Goal: Task Accomplishment & Management: Use online tool/utility

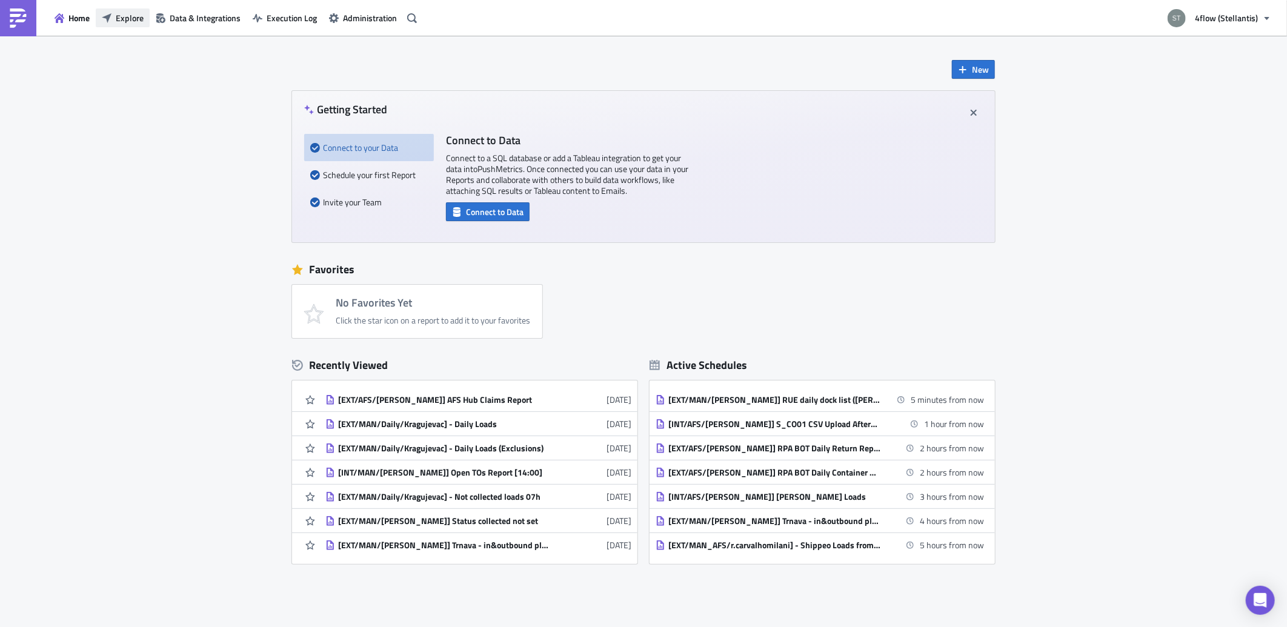
click at [130, 13] on span "Explore" at bounding box center [130, 18] width 28 height 13
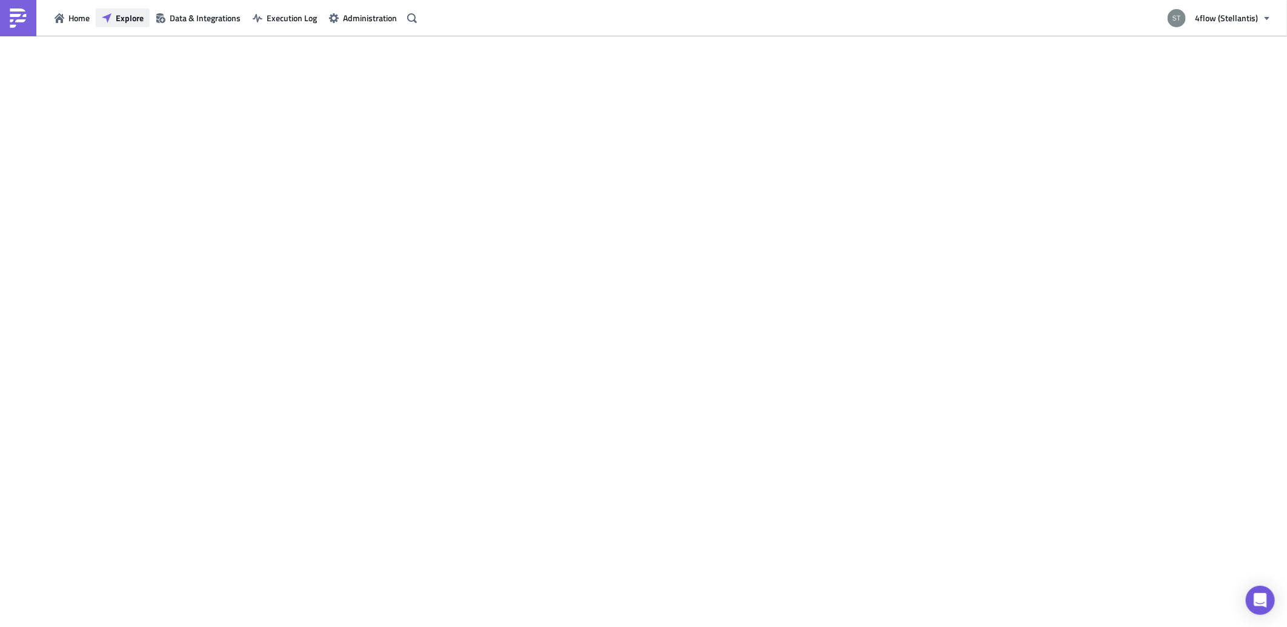
click at [130, 21] on span "Explore" at bounding box center [130, 18] width 28 height 13
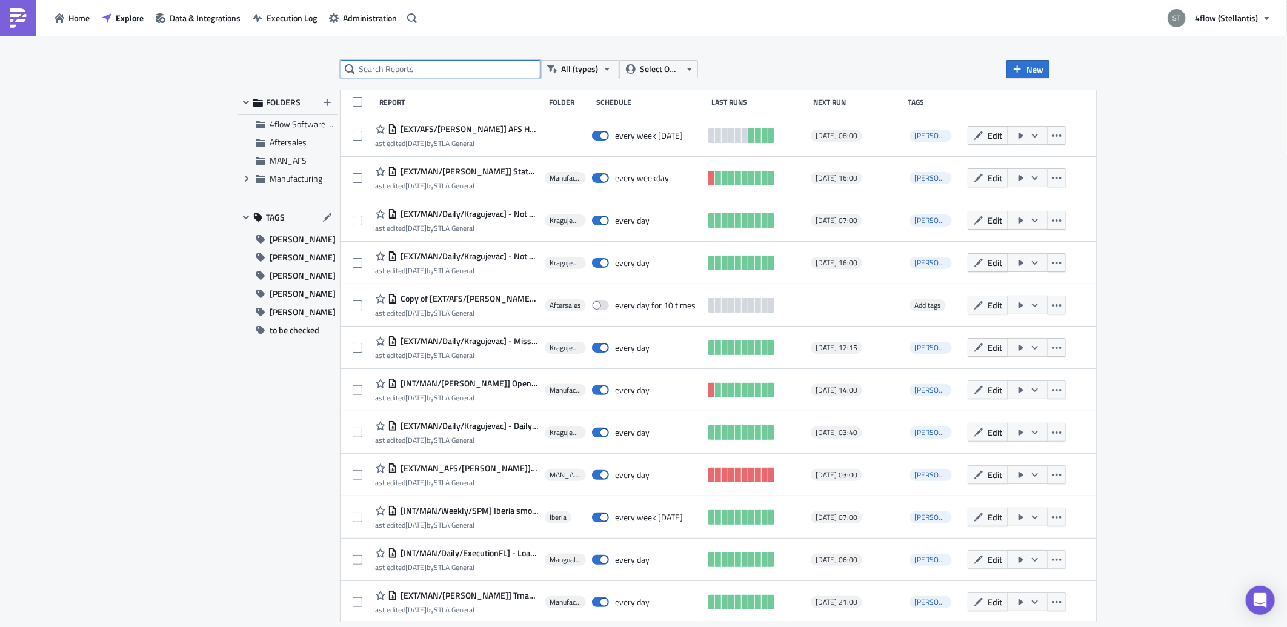
click at [422, 69] on input "text" at bounding box center [440, 69] width 200 height 18
paste input "Status collected not set on Loads after scheduled transport start"
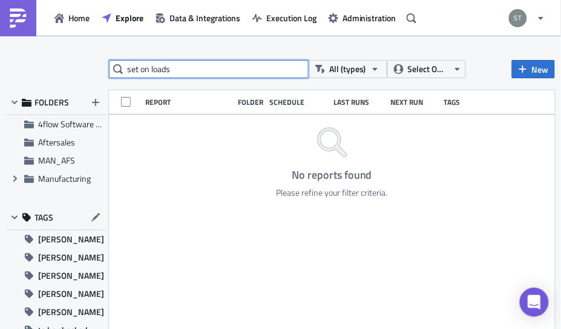
click at [203, 71] on input "set on loads" at bounding box center [209, 69] width 200 height 18
click at [202, 71] on input "set on loads" at bounding box center [209, 69] width 200 height 18
type input "status"
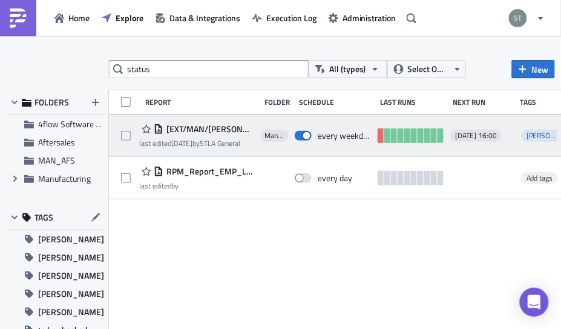
click at [231, 129] on span "[EXT/MAN/[PERSON_NAME]] Status collected not set" at bounding box center [209, 129] width 91 height 11
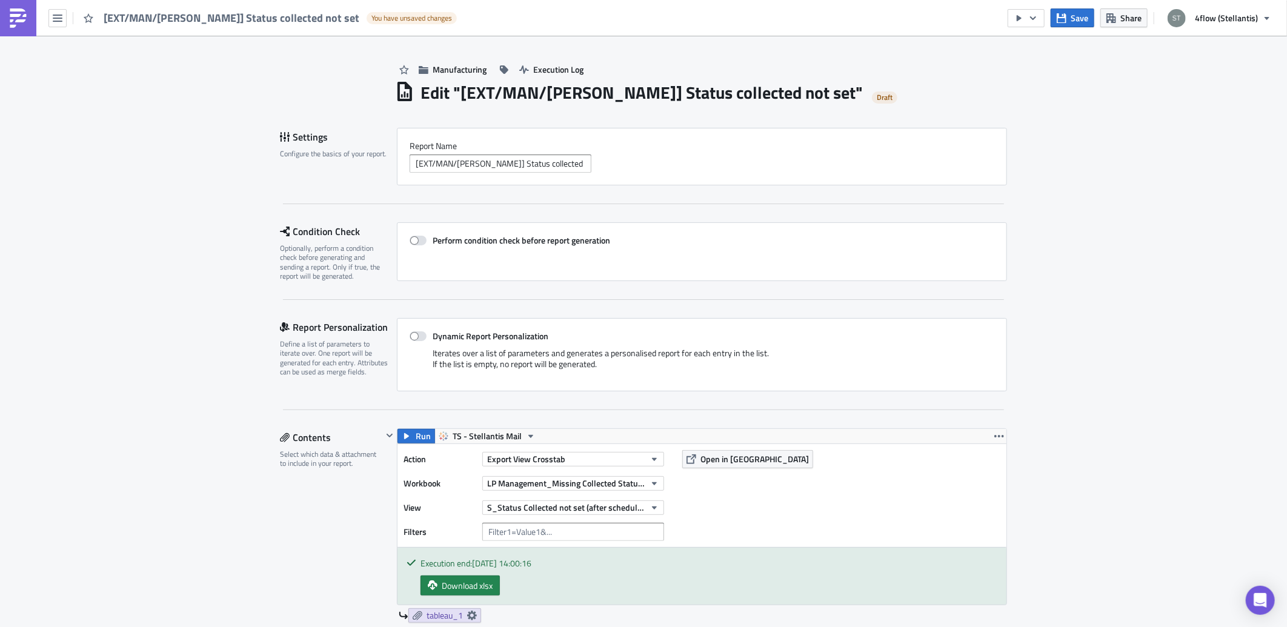
click at [28, 19] on link at bounding box center [18, 18] width 36 height 36
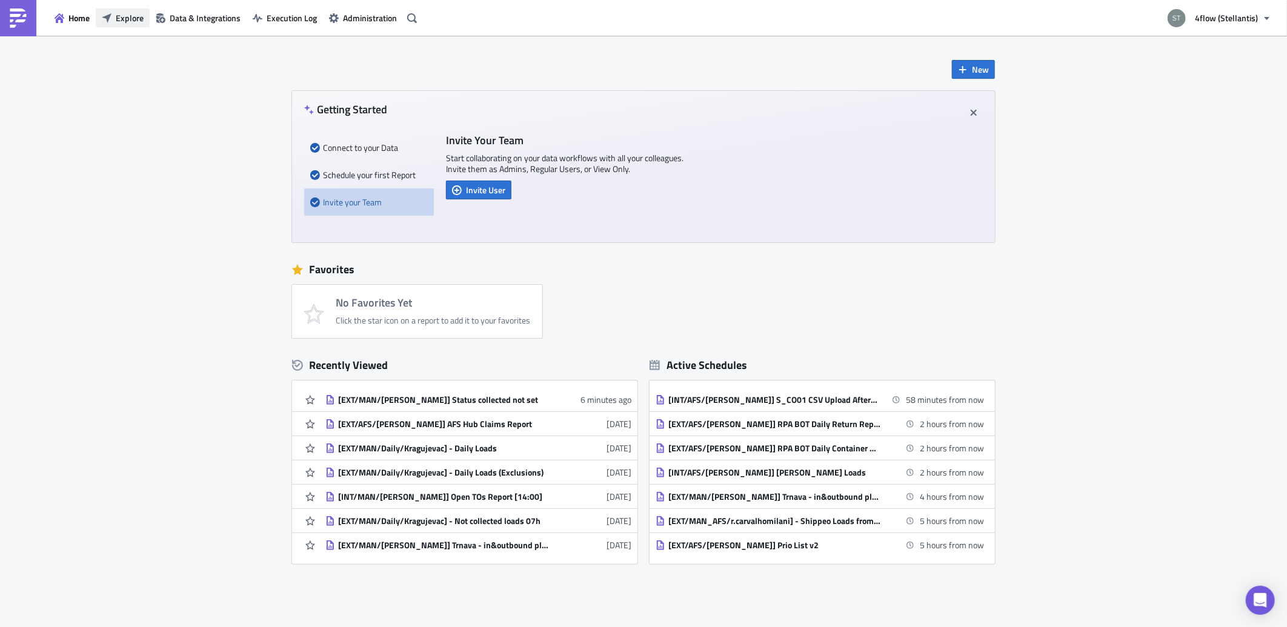
click at [129, 19] on span "Explore" at bounding box center [130, 18] width 28 height 13
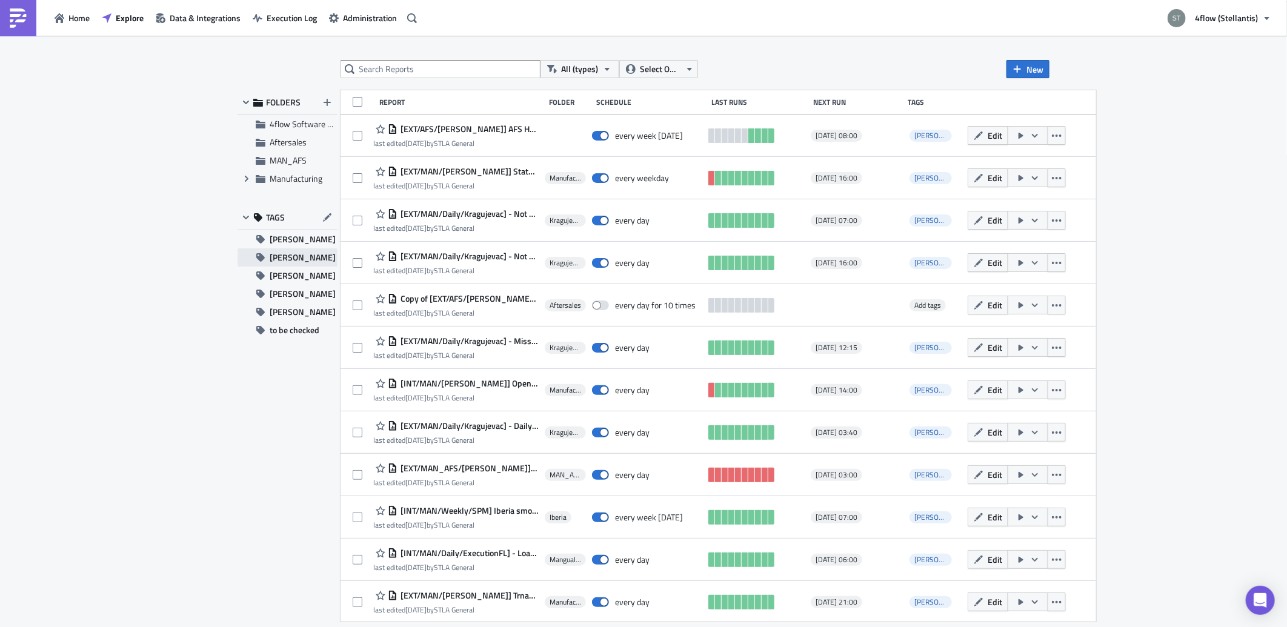
click at [308, 257] on button "[PERSON_NAME]" at bounding box center [287, 257] width 100 height 18
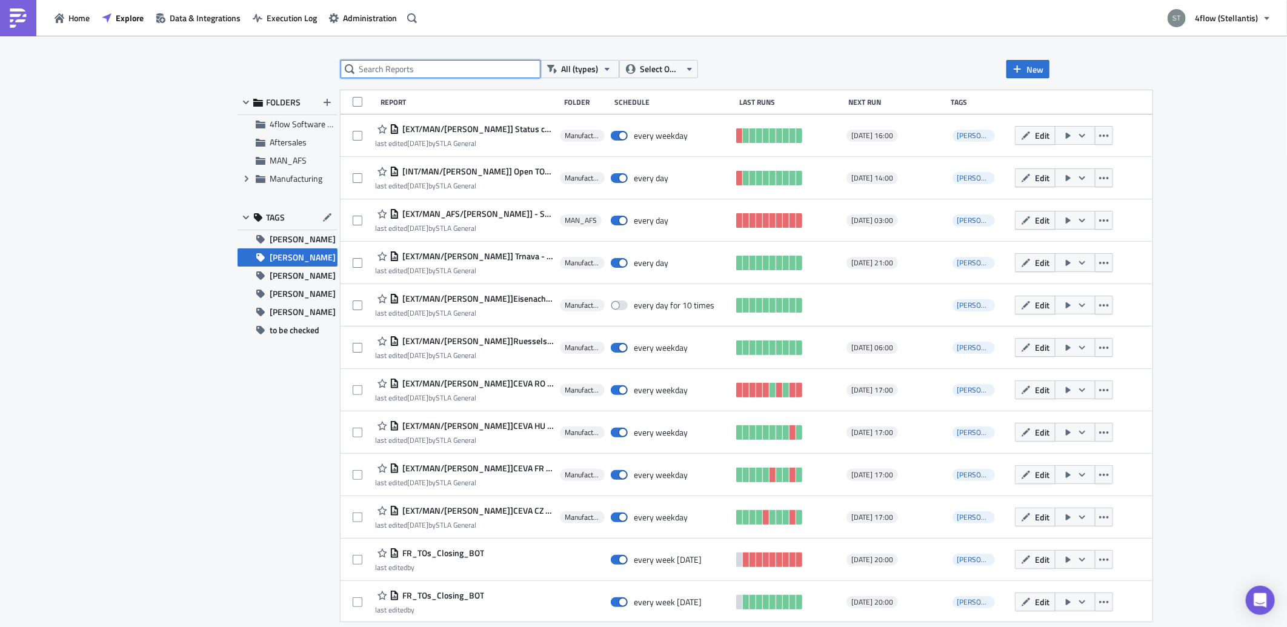
click at [455, 64] on input "text" at bounding box center [440, 69] width 200 height 18
type input "hub"
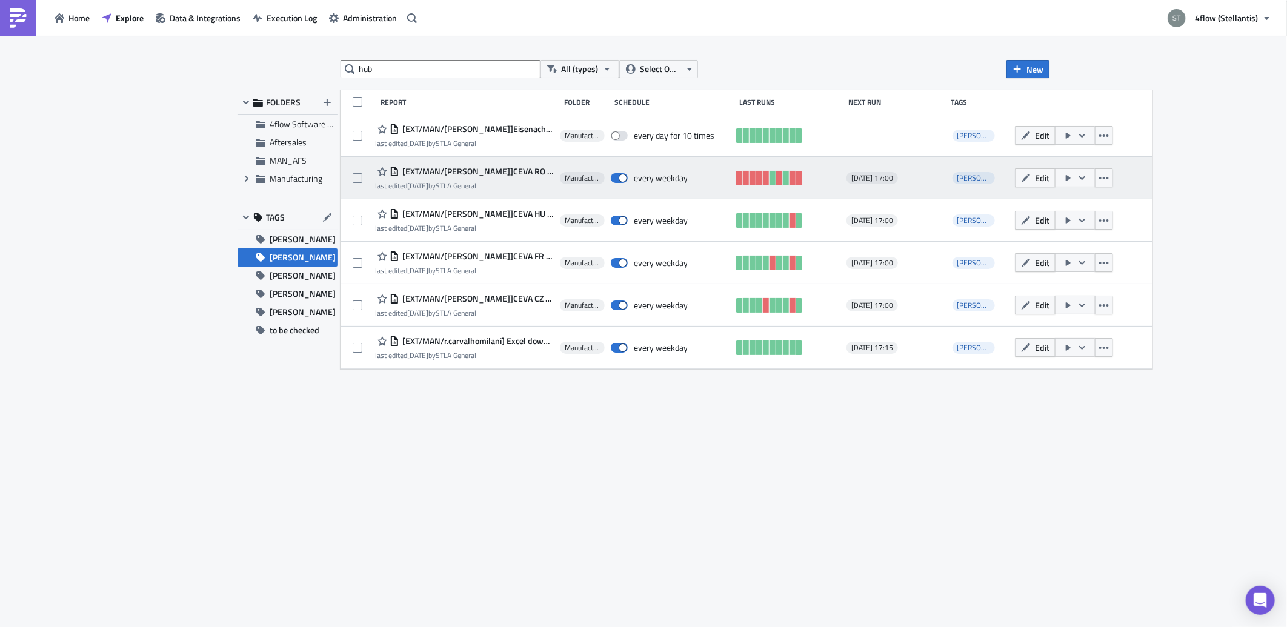
click at [522, 167] on span "[EXT/MAN/[PERSON_NAME]]CEVA RO HUB assignment info Karagujevac" at bounding box center [476, 171] width 154 height 11
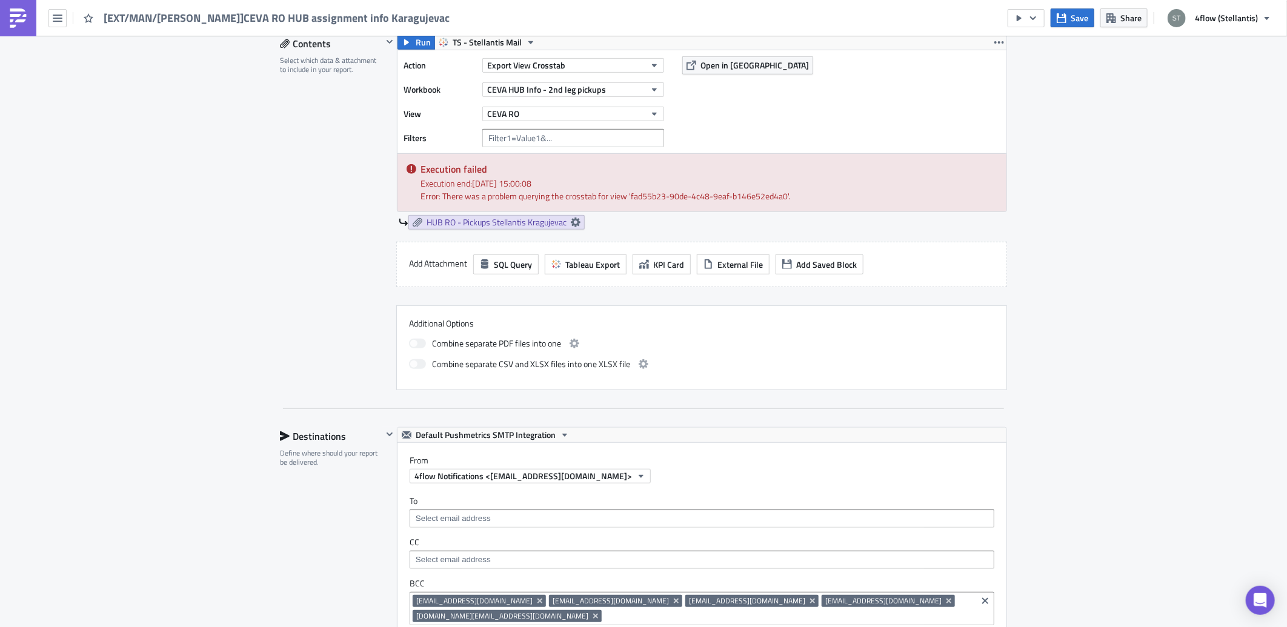
scroll to position [606, 0]
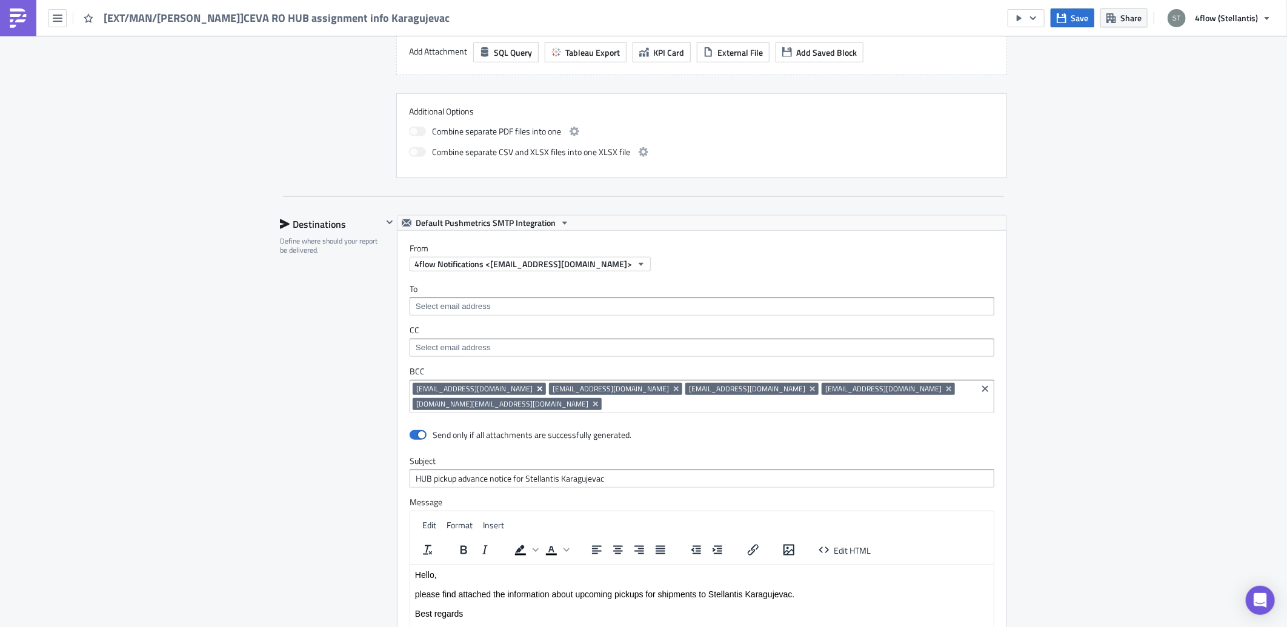
click at [535, 395] on button "Remove Tag" at bounding box center [540, 389] width 11 height 12
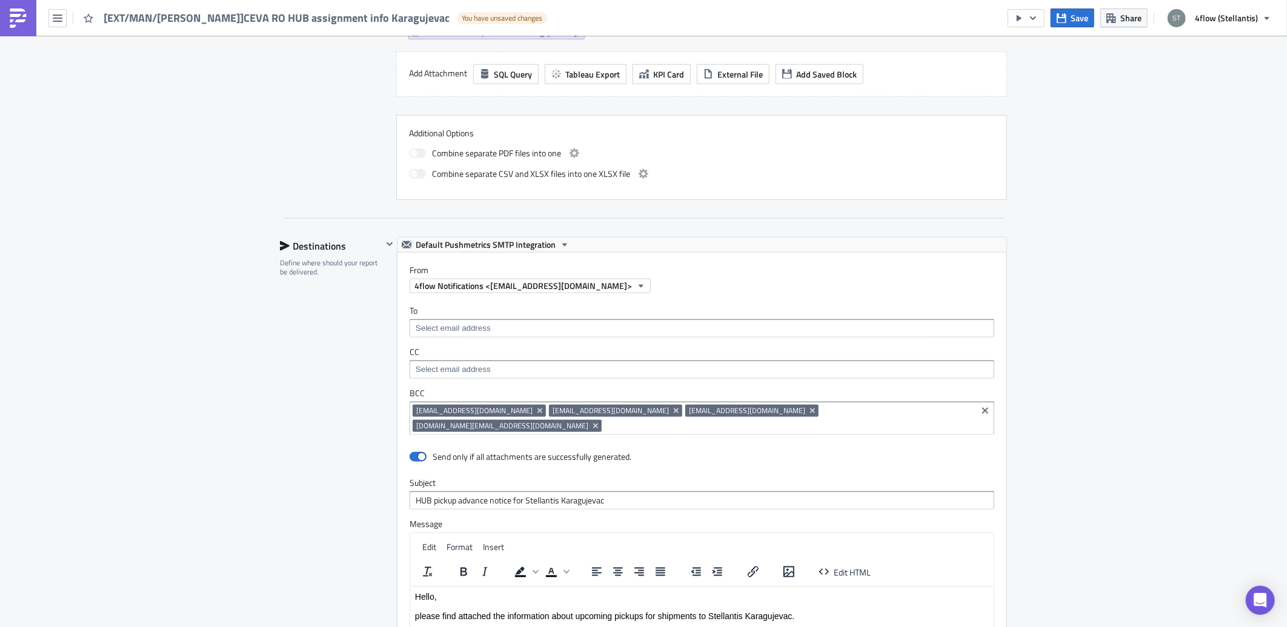
click at [1214, 270] on div "Manufacturing Execution Log Edit " [EXT/MAN/[PERSON_NAME]]CEVA RO HUB assignmen…" at bounding box center [643, 220] width 1287 height 1580
click at [1079, 21] on span "Save" at bounding box center [1079, 18] width 18 height 13
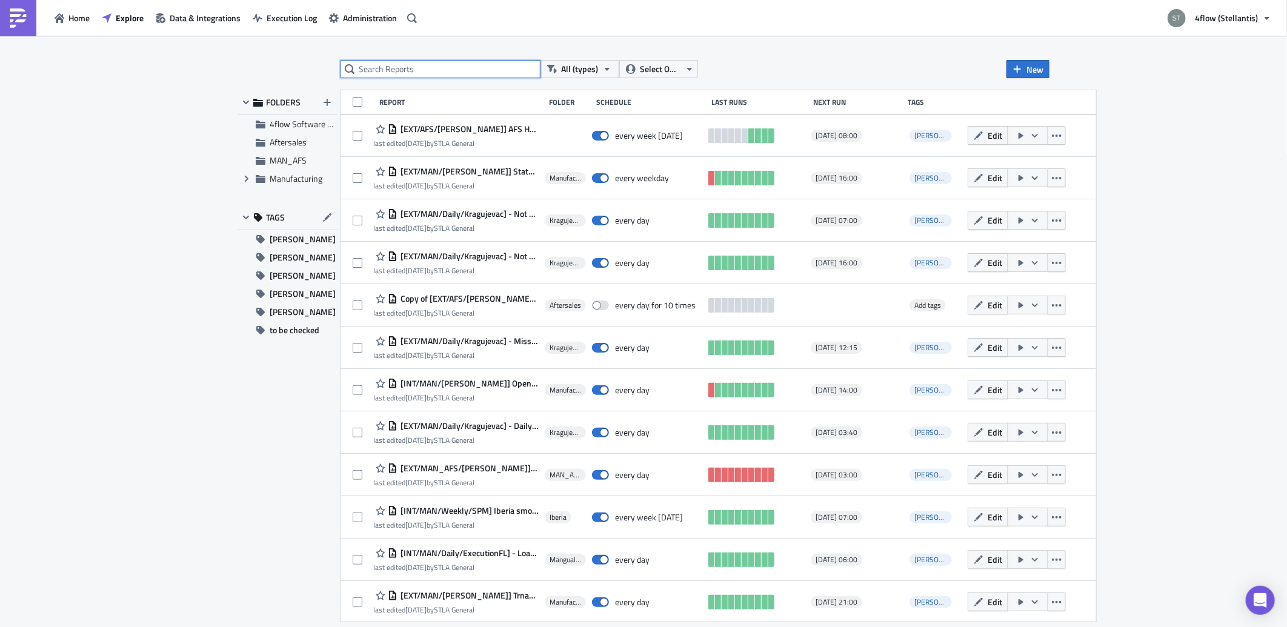
click at [413, 70] on input "text" at bounding box center [440, 69] width 200 height 18
type input "hub"
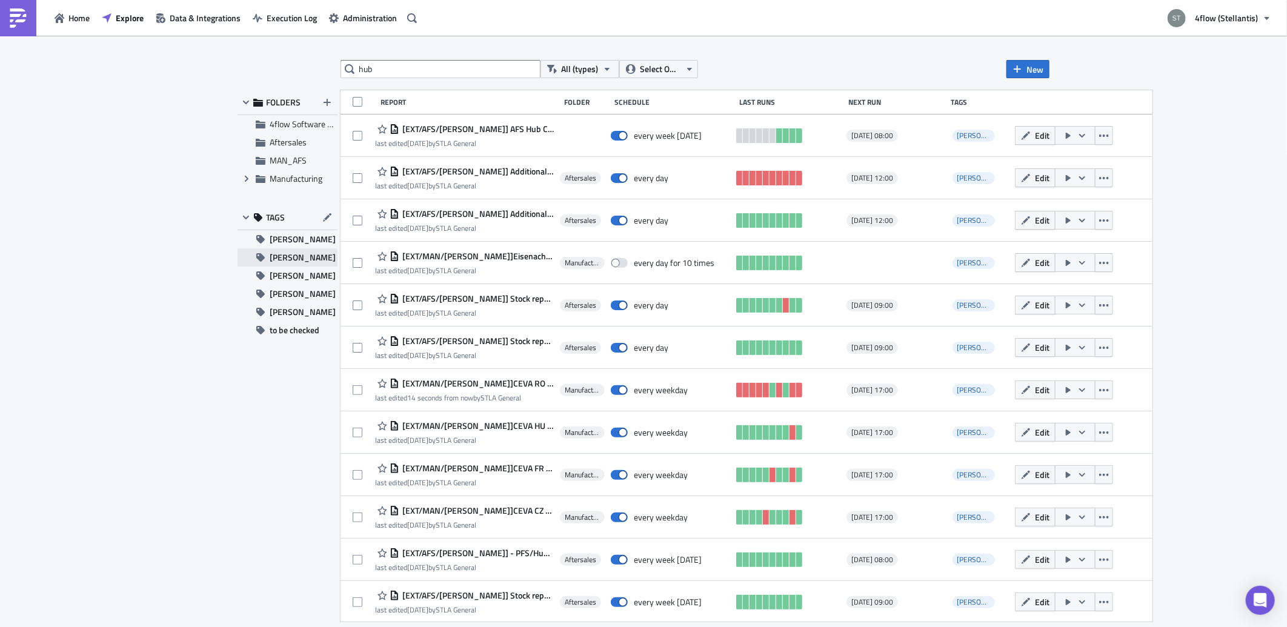
click at [293, 259] on span "[PERSON_NAME]" at bounding box center [303, 257] width 66 height 18
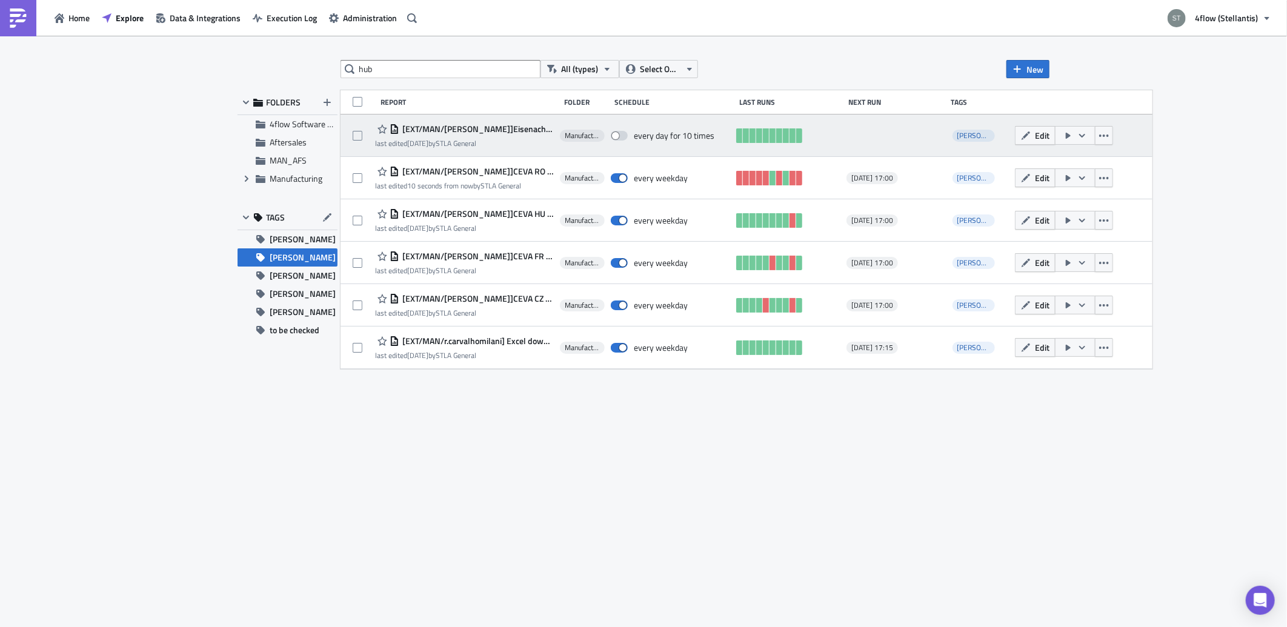
click at [485, 128] on span "[EXT/MAN/[PERSON_NAME]]Eisenach_Loads still assigned in HUB" at bounding box center [476, 129] width 154 height 11
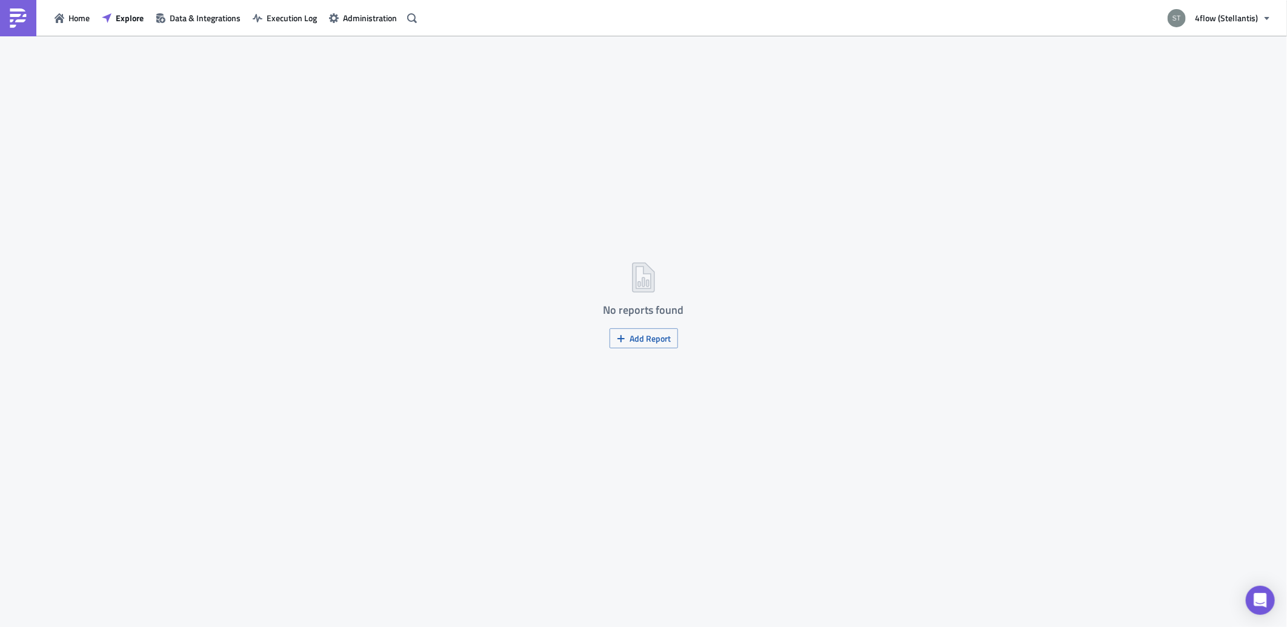
click at [24, 19] on img at bounding box center [17, 17] width 19 height 19
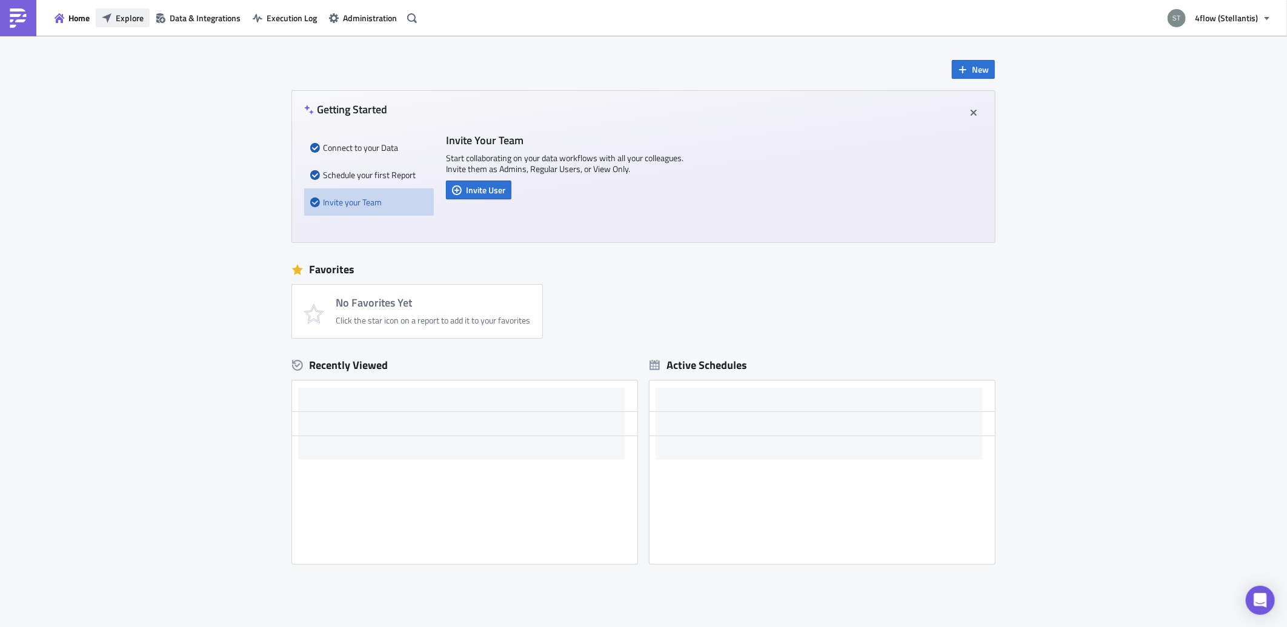
click at [110, 23] on button "Explore" at bounding box center [123, 17] width 54 height 19
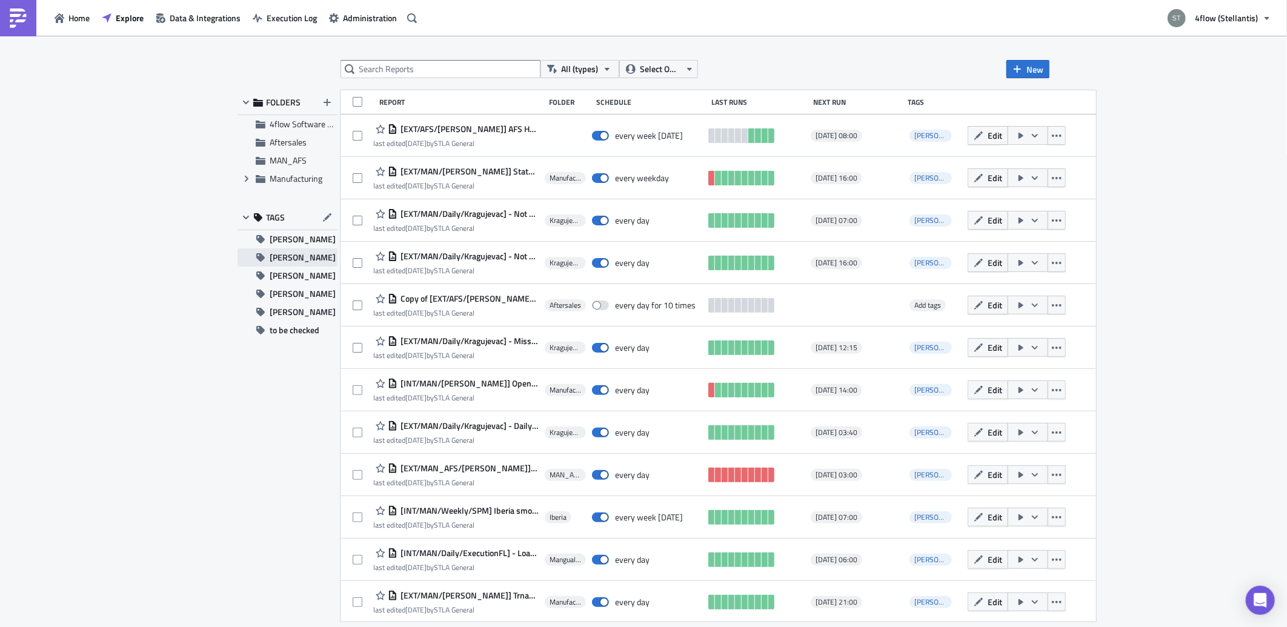
click at [311, 252] on button "[PERSON_NAME]" at bounding box center [287, 257] width 100 height 18
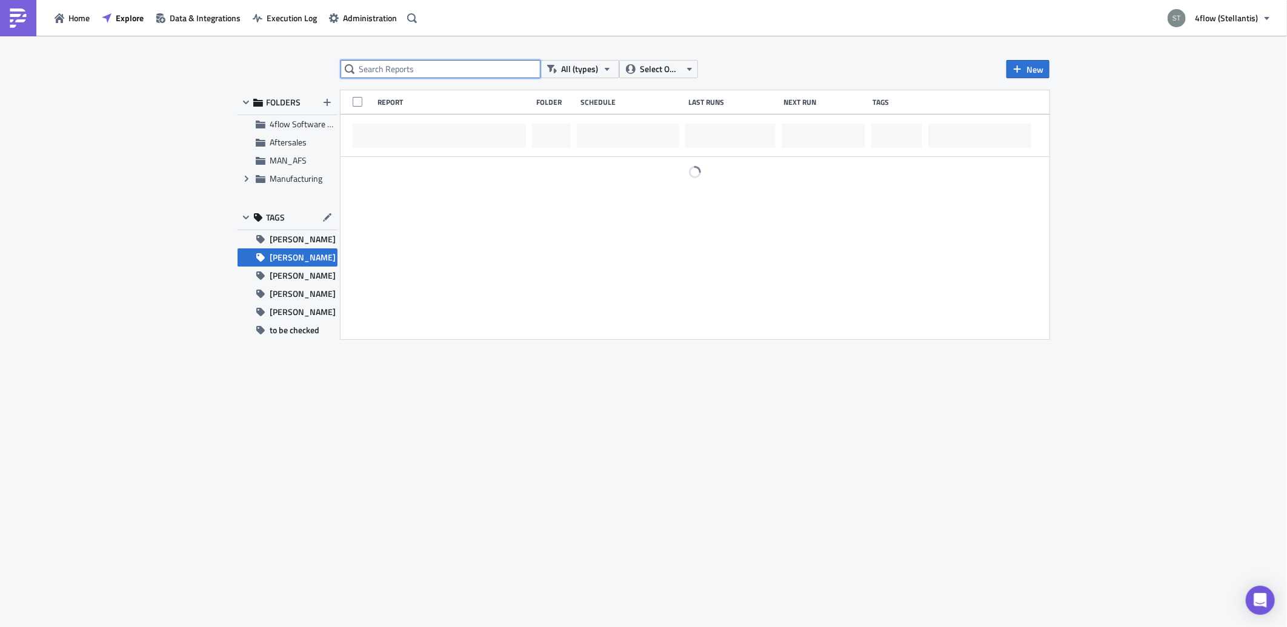
click at [391, 73] on input "text" at bounding box center [440, 69] width 200 height 18
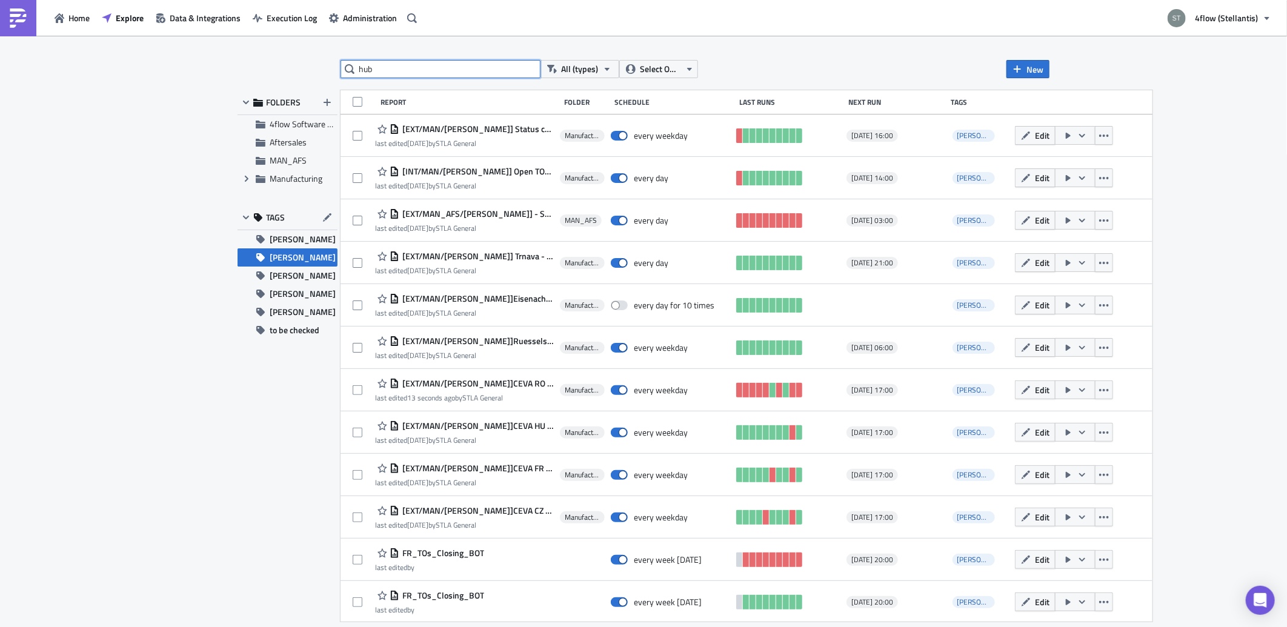
type input "hub"
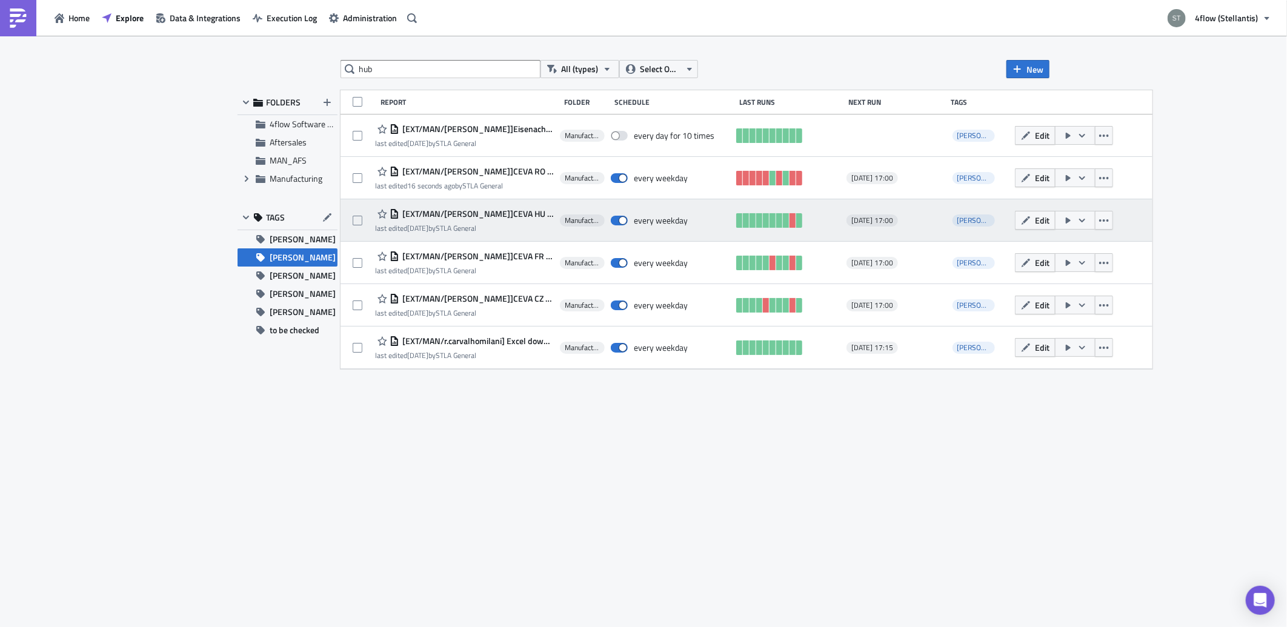
click at [525, 215] on span "[EXT/MAN/[PERSON_NAME]]CEVA HU HUB assignment info Karagujevac" at bounding box center [476, 213] width 154 height 11
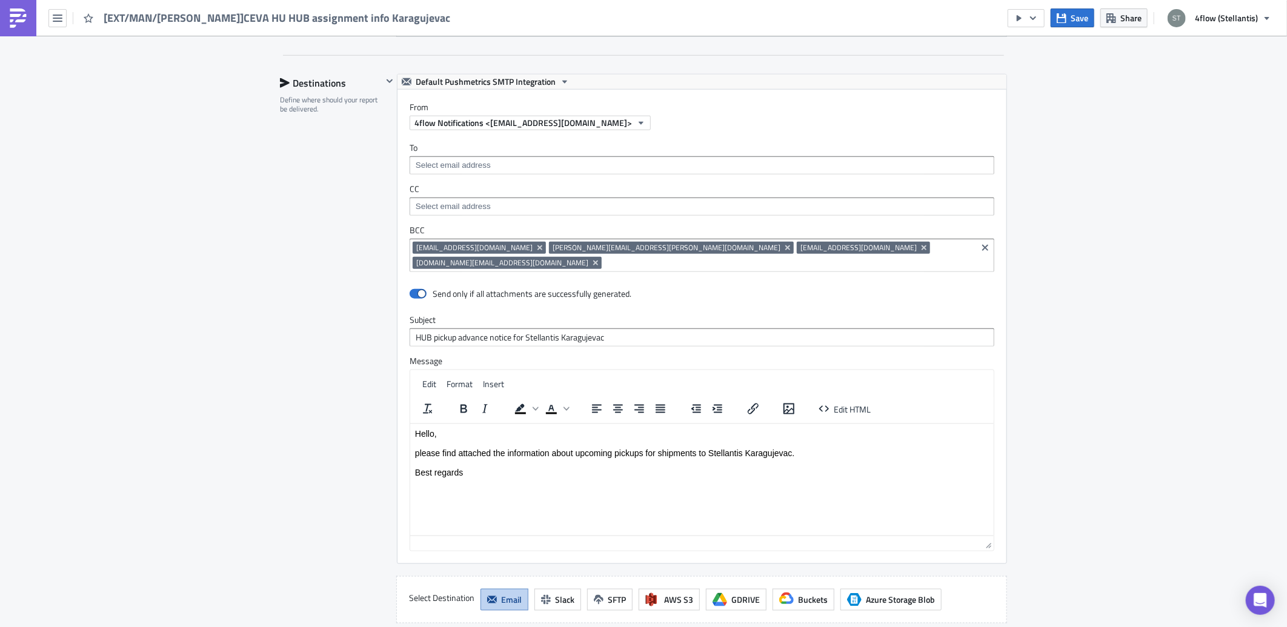
scroll to position [740, 0]
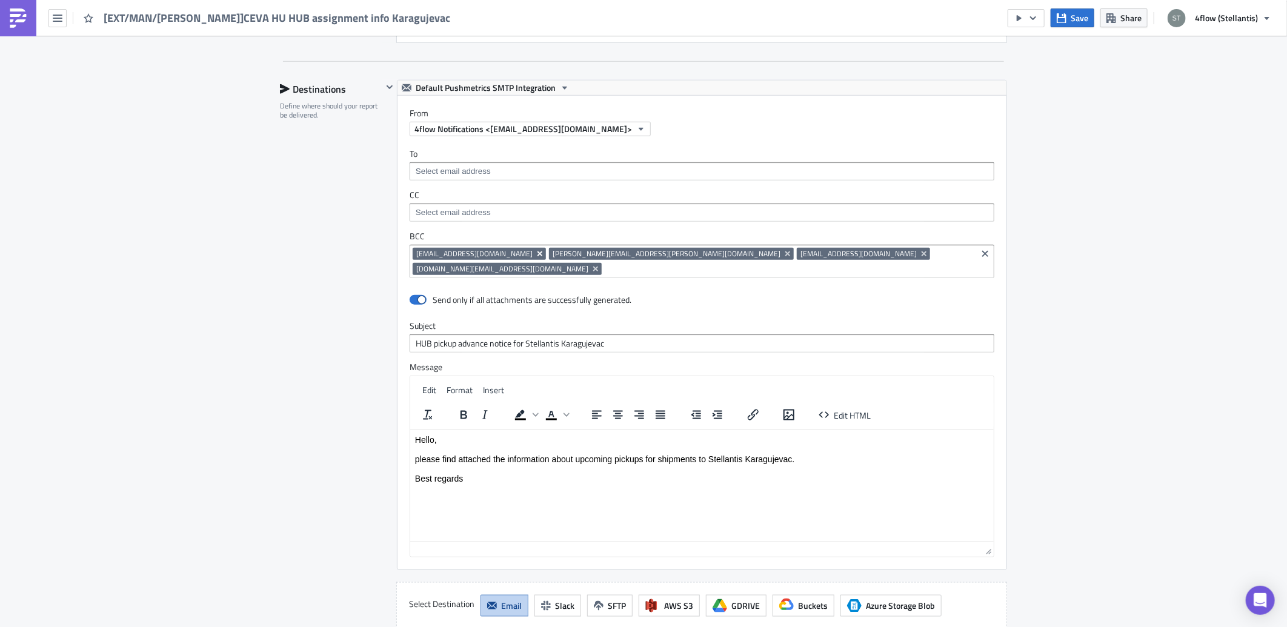
click at [535, 256] on icon "Remove Tag" at bounding box center [540, 254] width 10 height 10
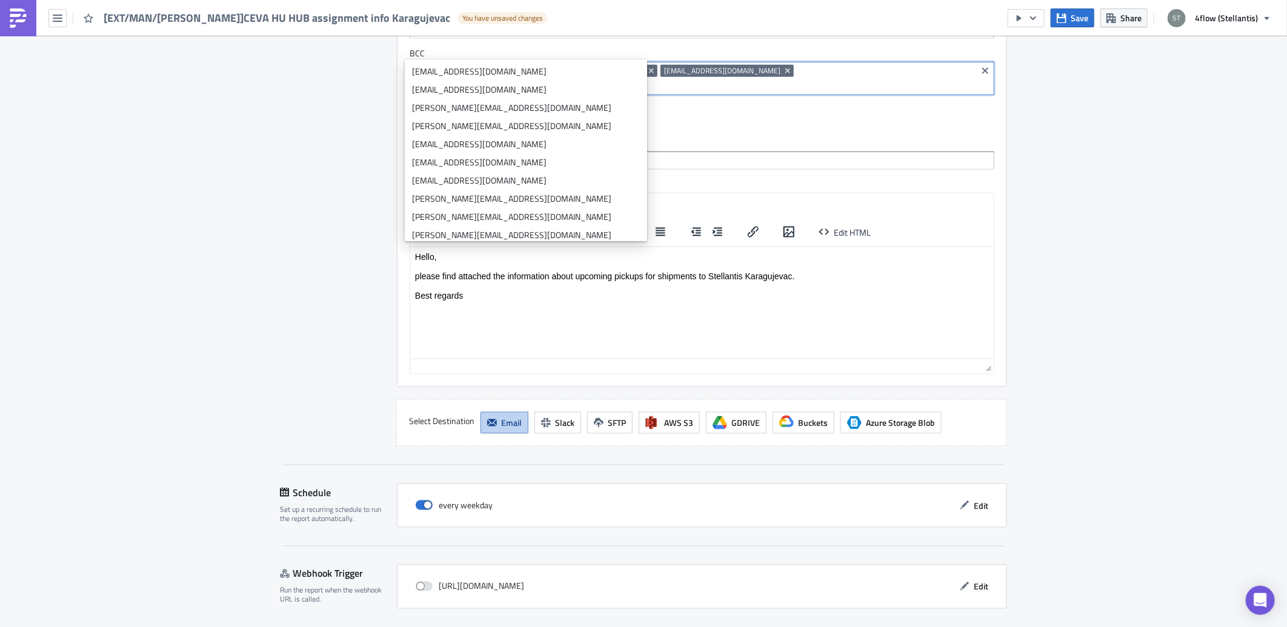
scroll to position [950, 0]
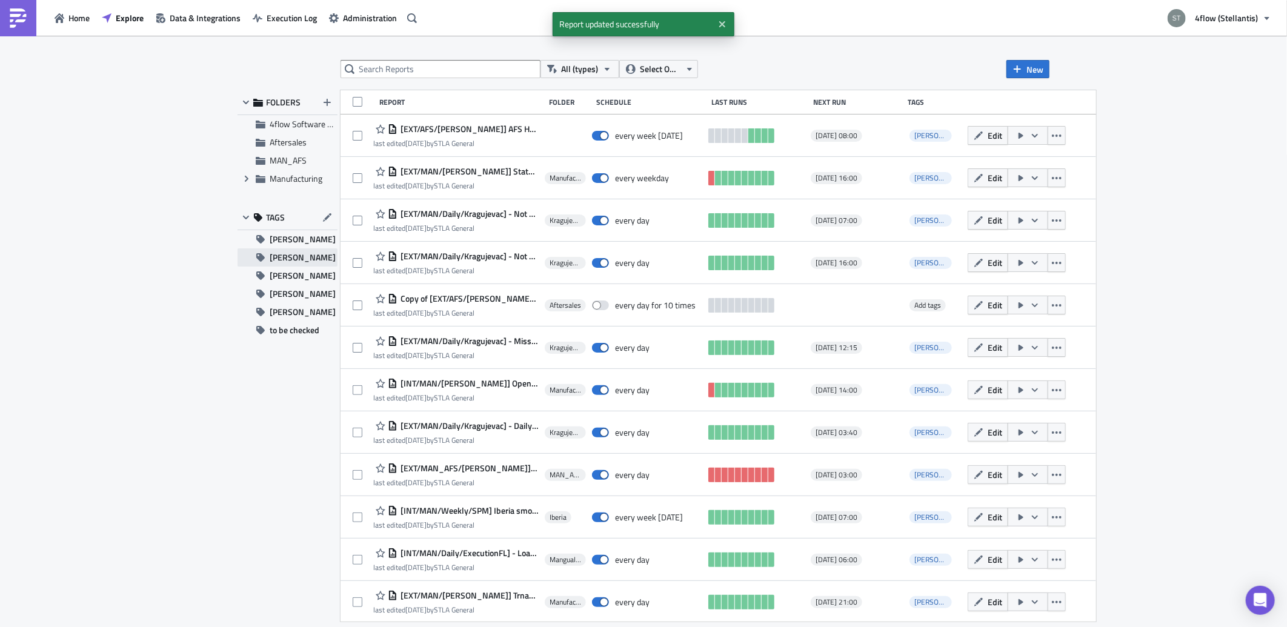
click at [299, 252] on button "[PERSON_NAME]" at bounding box center [287, 257] width 100 height 18
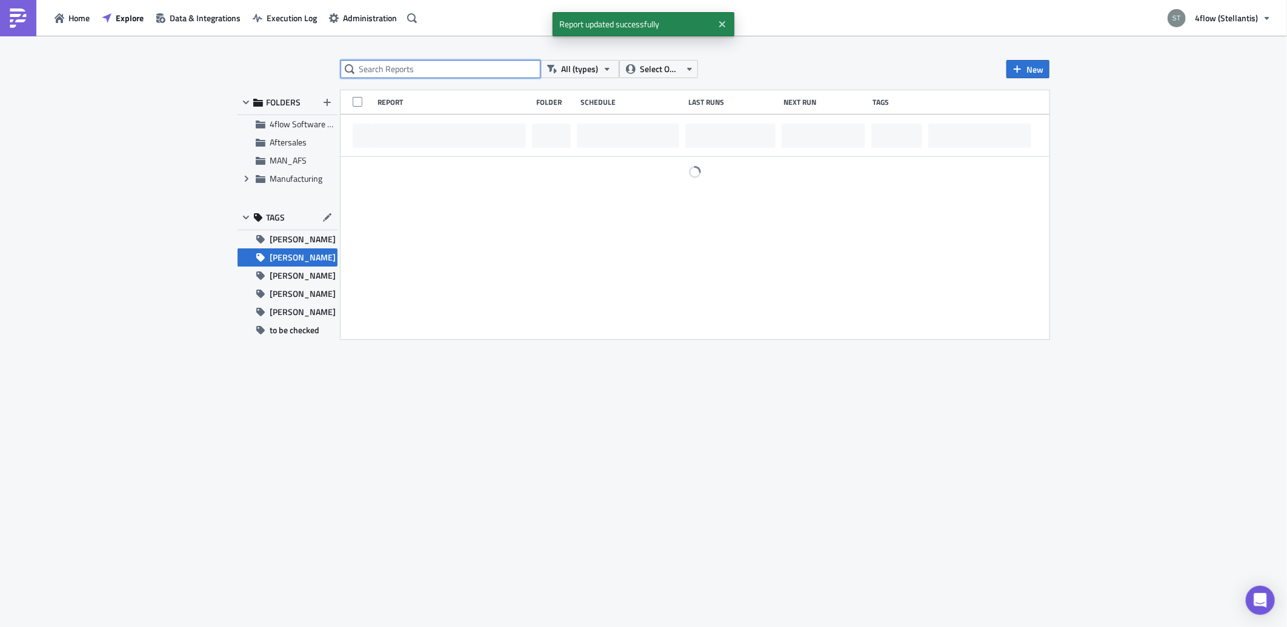
click at [441, 71] on input "text" at bounding box center [440, 69] width 200 height 18
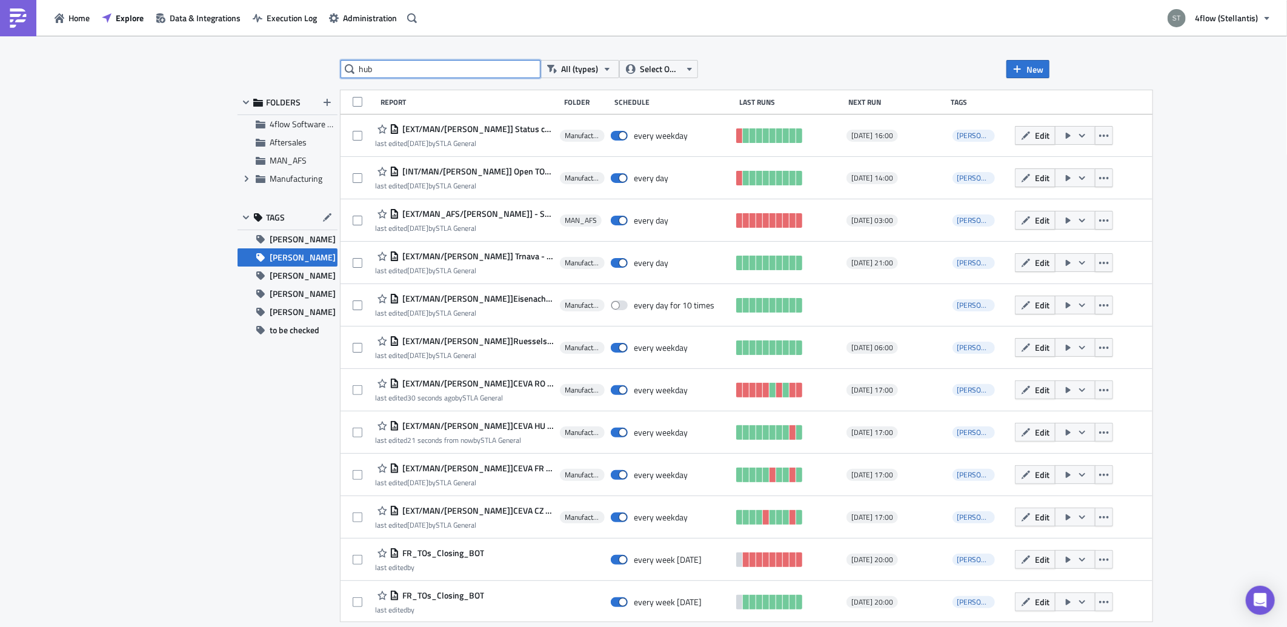
type input "hub"
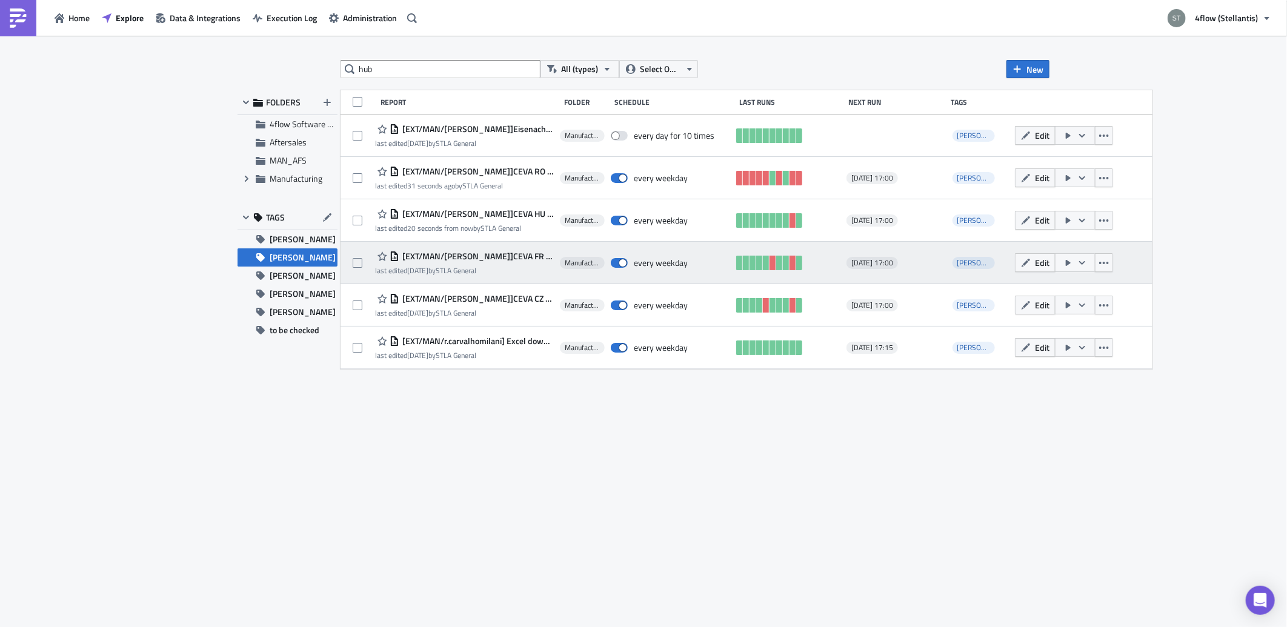
click at [534, 257] on span "[EXT/MAN/[PERSON_NAME]]CEVA FR HUB assignment info Karagujevac" at bounding box center [476, 256] width 154 height 11
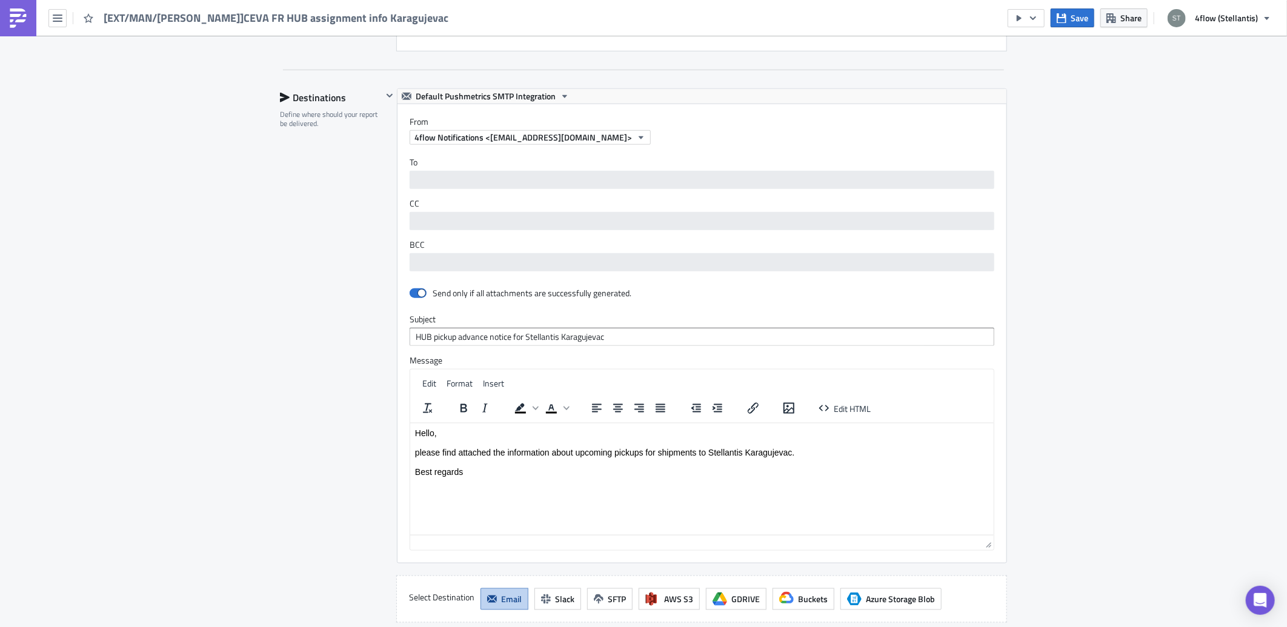
scroll to position [740, 0]
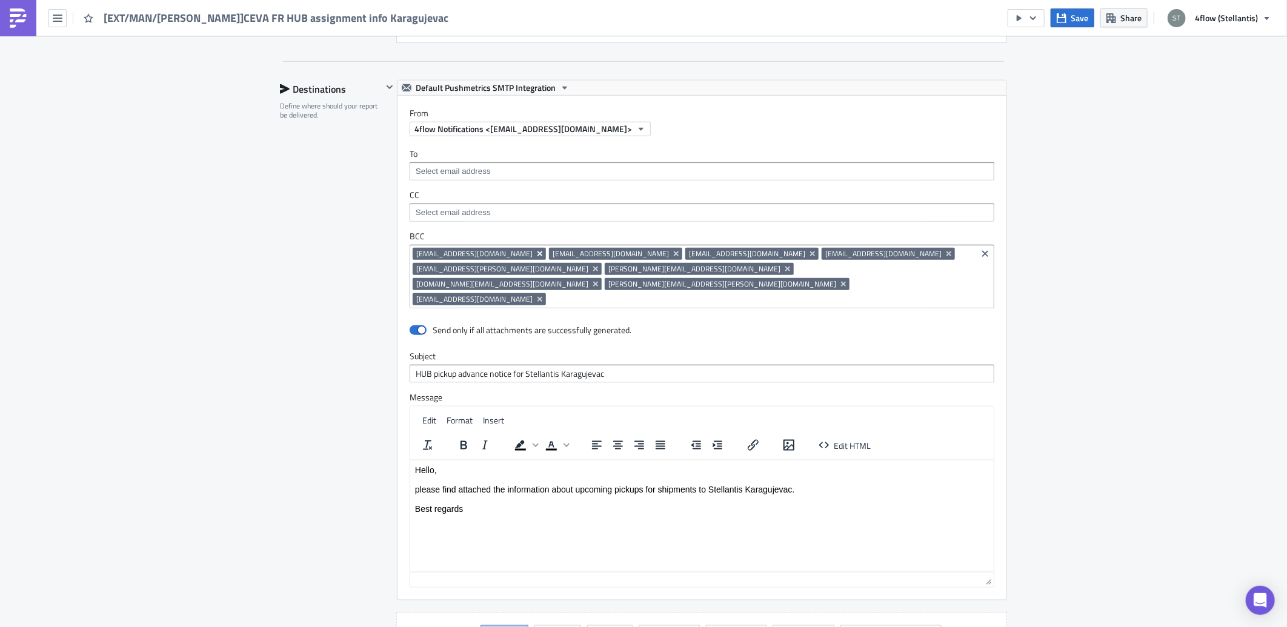
click at [537, 255] on icon "Remove Tag" at bounding box center [539, 253] width 5 height 5
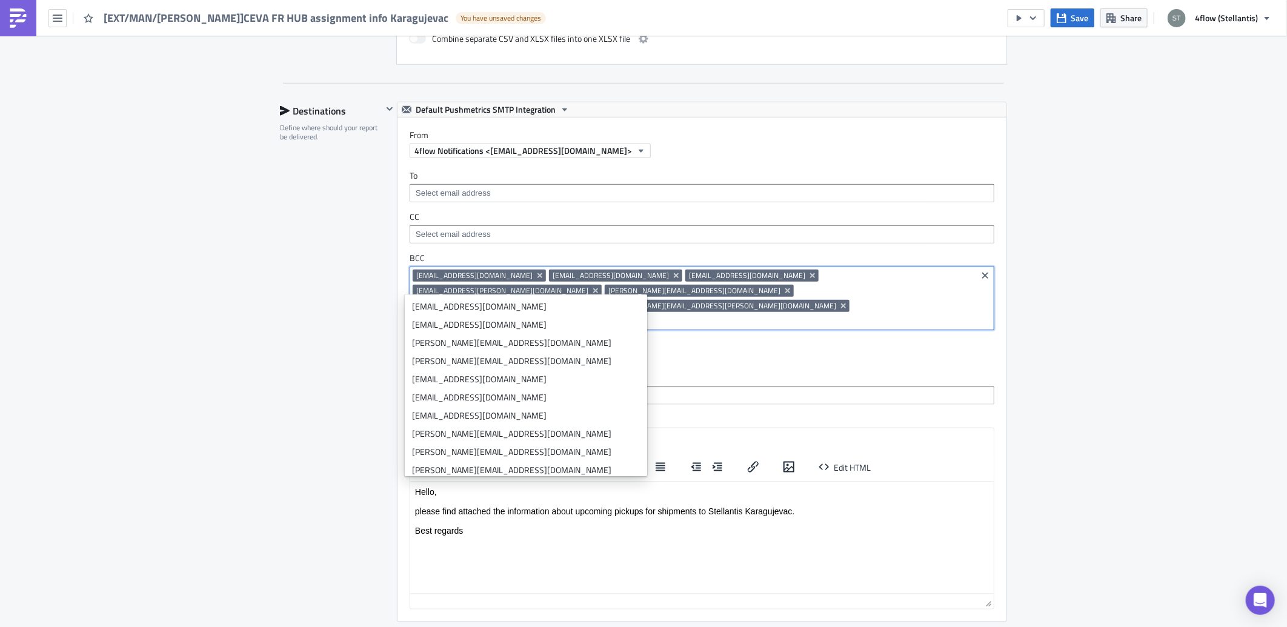
click at [1116, 379] on div "Manufacturing Execution Log Edit " [EXT/MAN/[PERSON_NAME]]CEVA FR HUB assignmen…" at bounding box center [643, 100] width 1287 height 1609
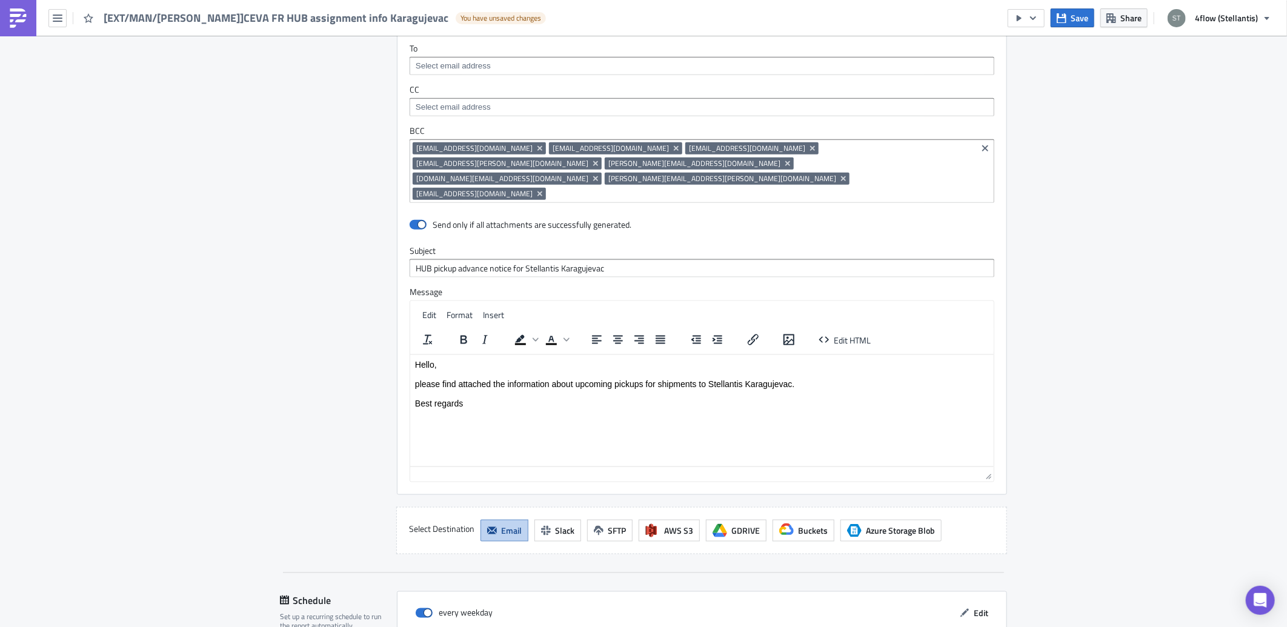
scroll to position [980, 0]
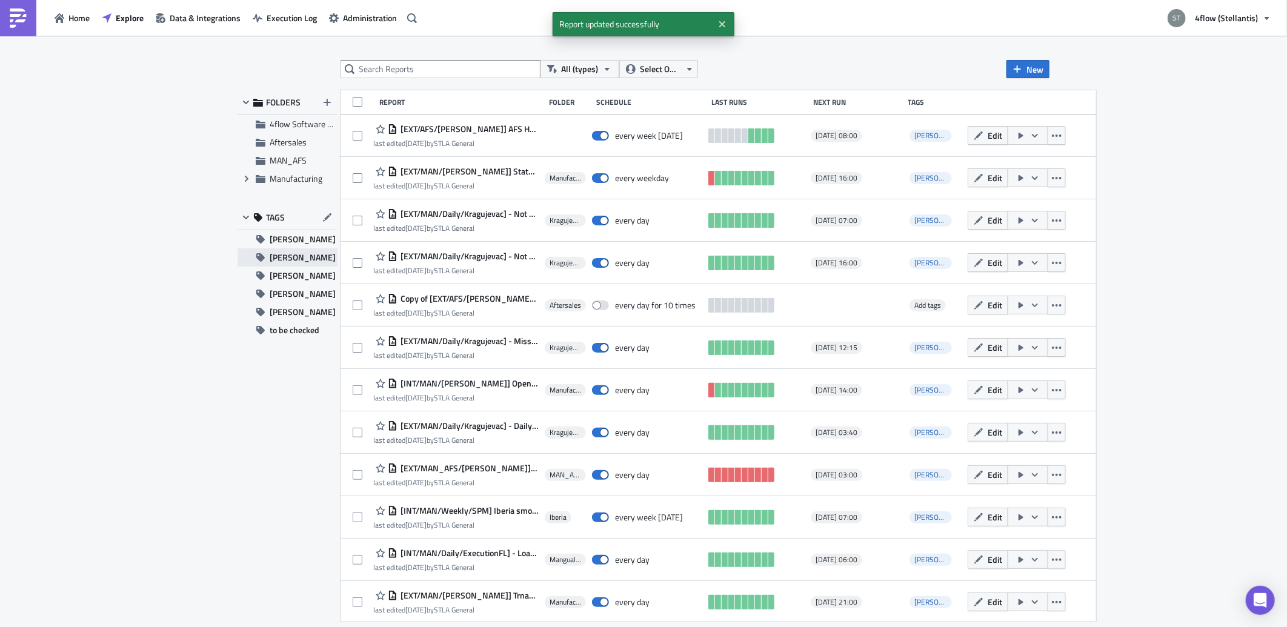
click at [288, 250] on span "[PERSON_NAME]" at bounding box center [303, 257] width 66 height 18
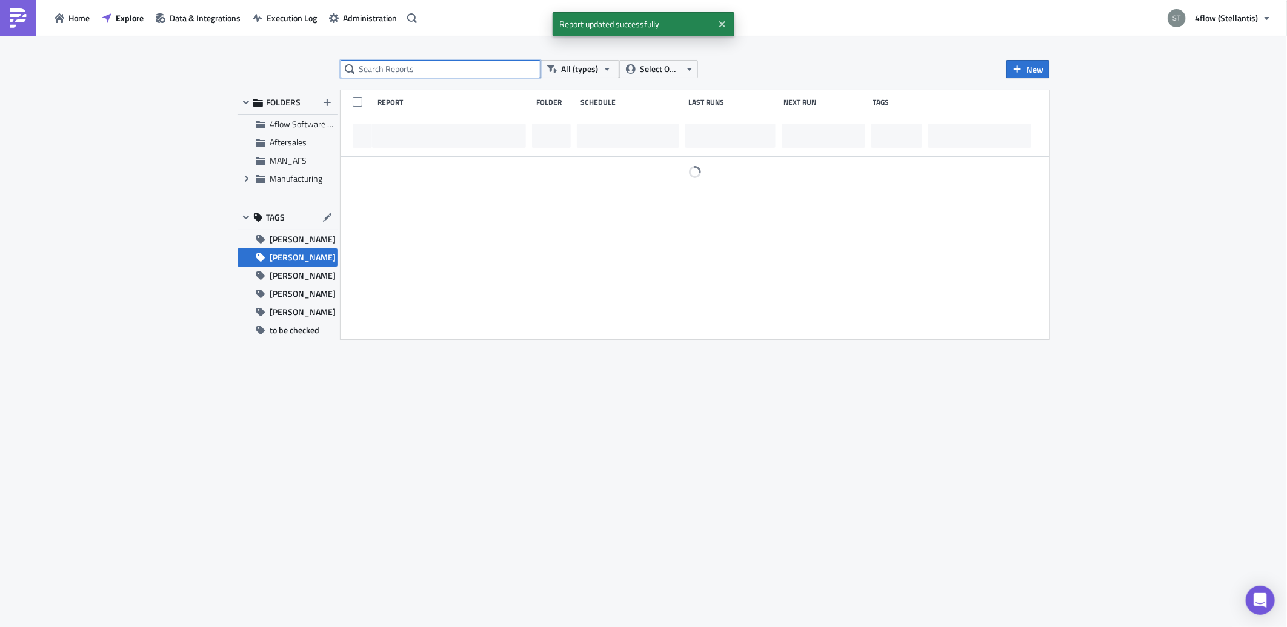
click at [407, 68] on input "text" at bounding box center [440, 69] width 200 height 18
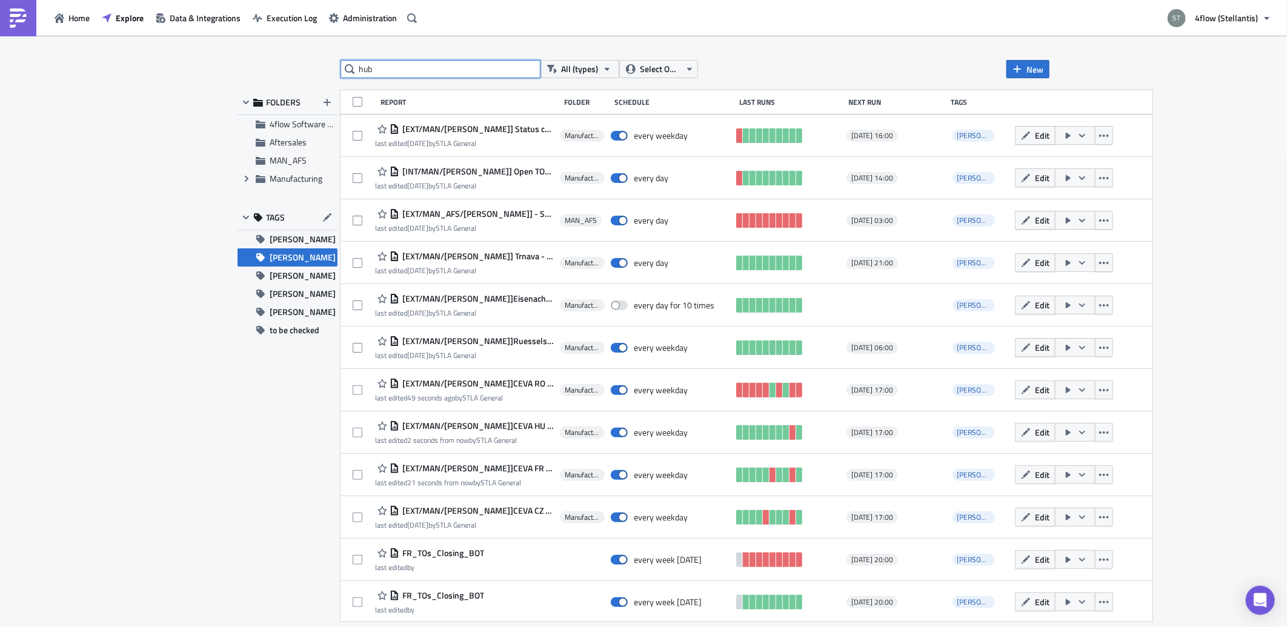
type input "hub"
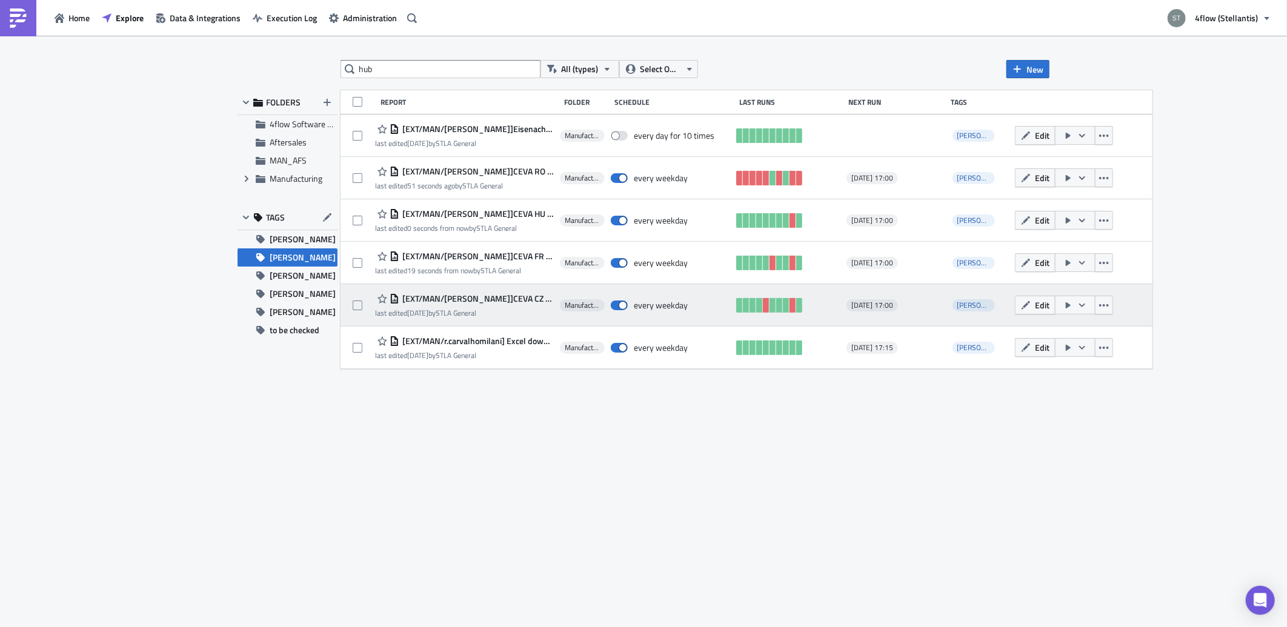
click at [522, 310] on div "last edited [DATE] by STLA General" at bounding box center [464, 312] width 179 height 9
click at [524, 303] on span "[EXT/MAN/[PERSON_NAME]]CEVA CZ HUB assignment info Karagujevac" at bounding box center [476, 298] width 154 height 11
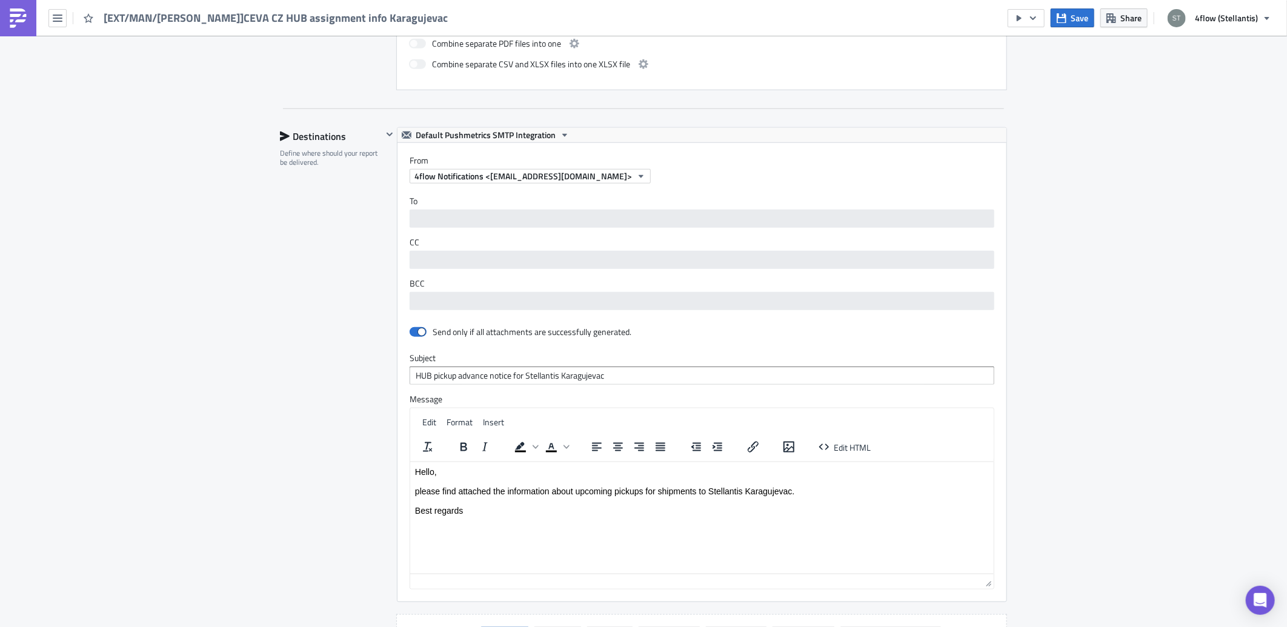
scroll to position [740, 0]
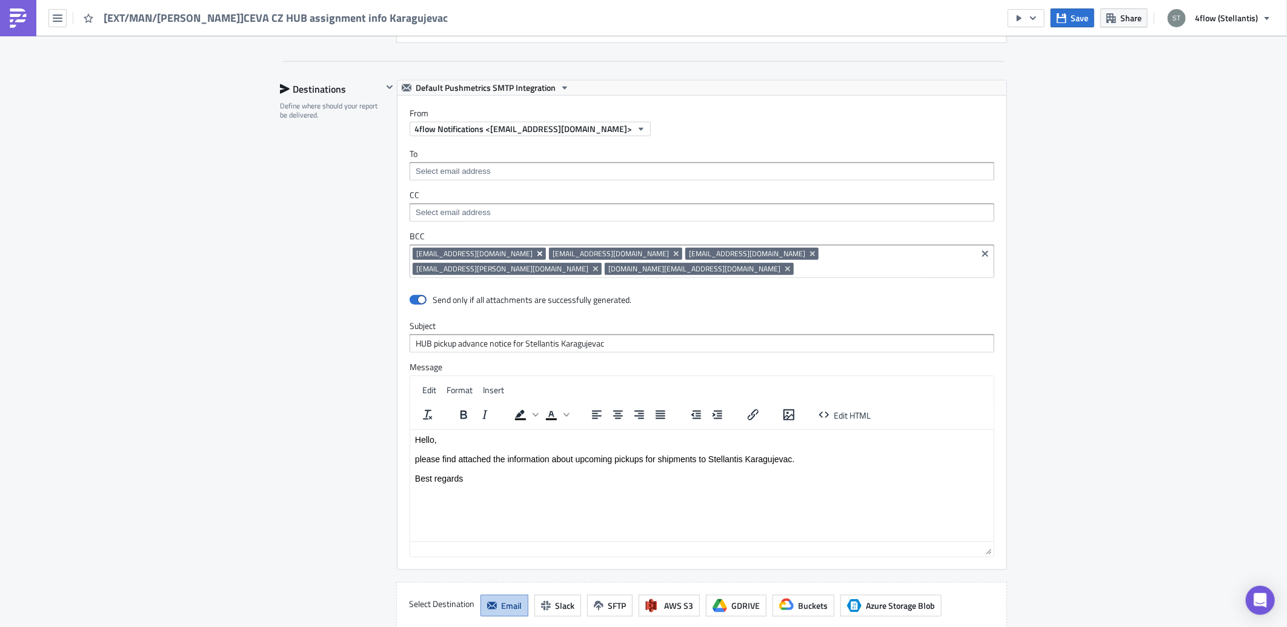
click at [537, 255] on icon "Remove Tag" at bounding box center [539, 253] width 5 height 5
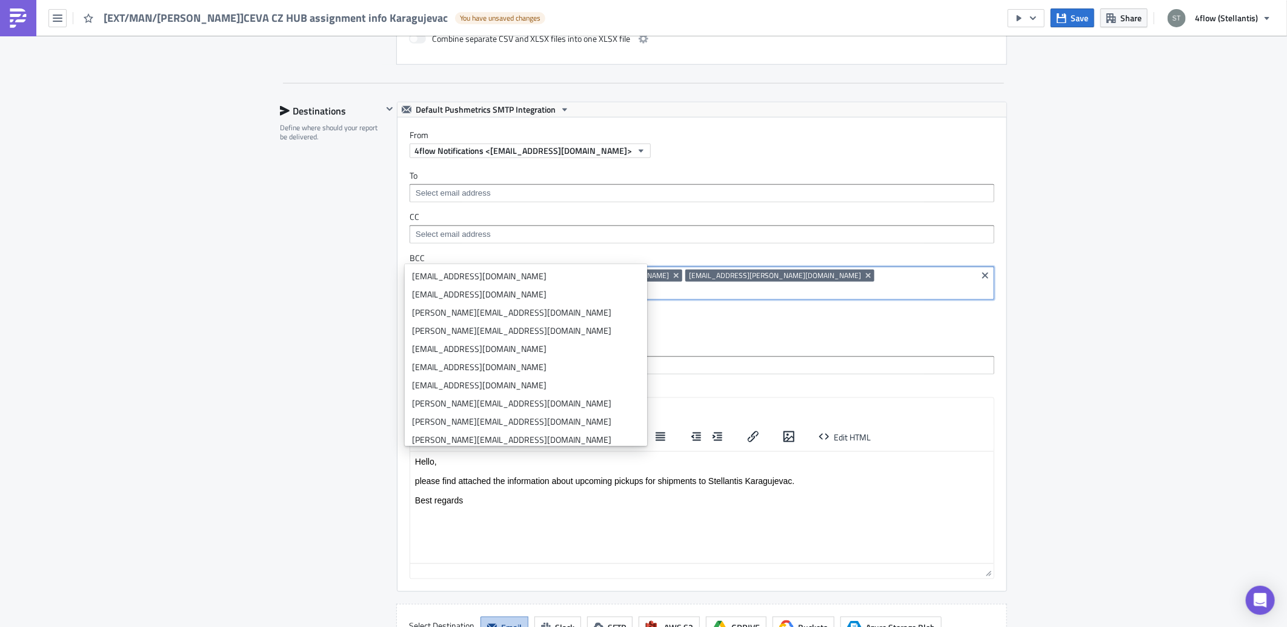
click at [1085, 256] on div "Manufacturing Execution Log Edit " [EXT/MAN/[PERSON_NAME]]CEVA CZ HUB assignmen…" at bounding box center [643, 85] width 1287 height 1579
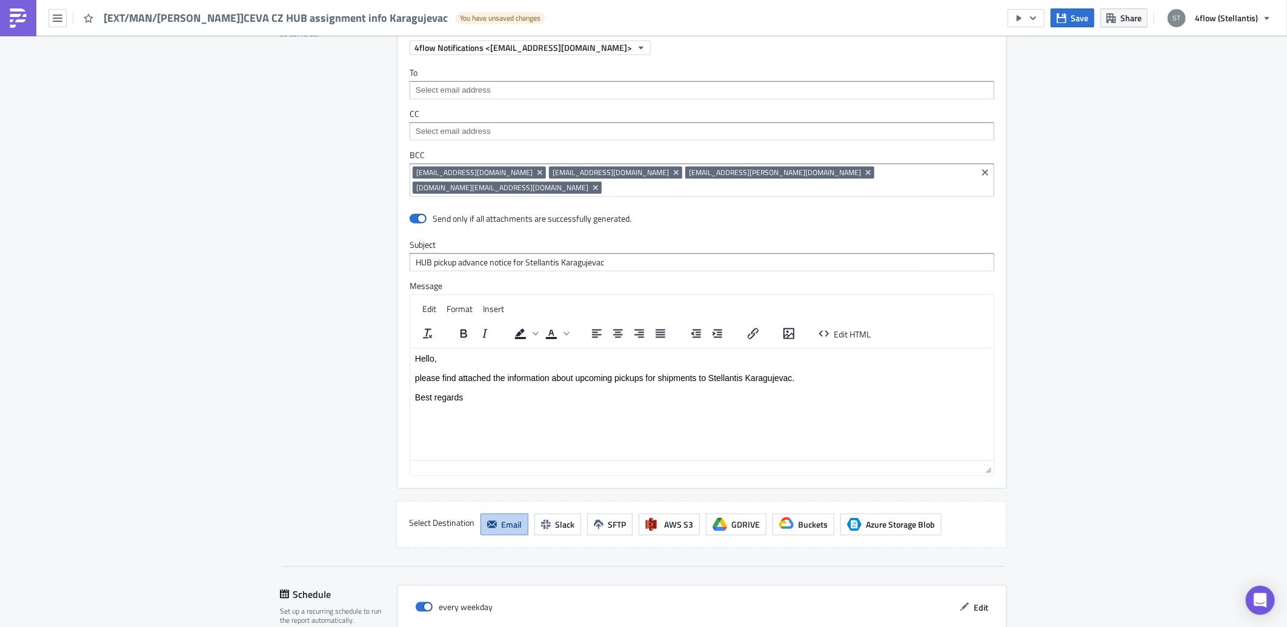
scroll to position [950, 0]
